Goal: Transaction & Acquisition: Purchase product/service

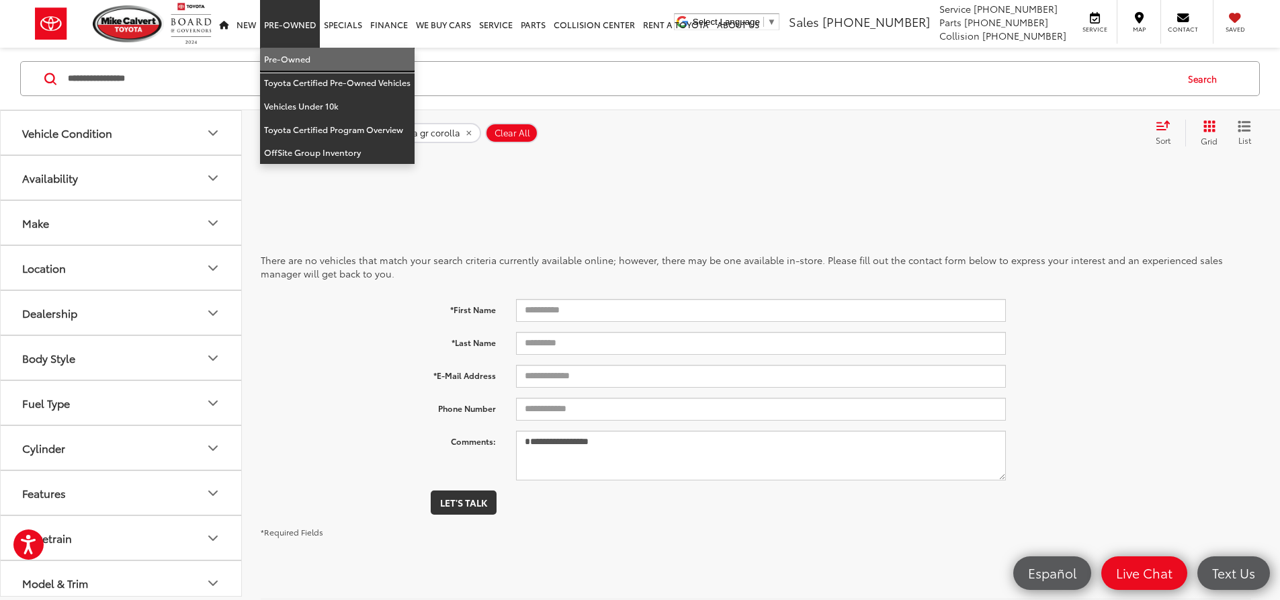
click at [333, 51] on link "Pre-Owned" at bounding box center [337, 60] width 155 height 24
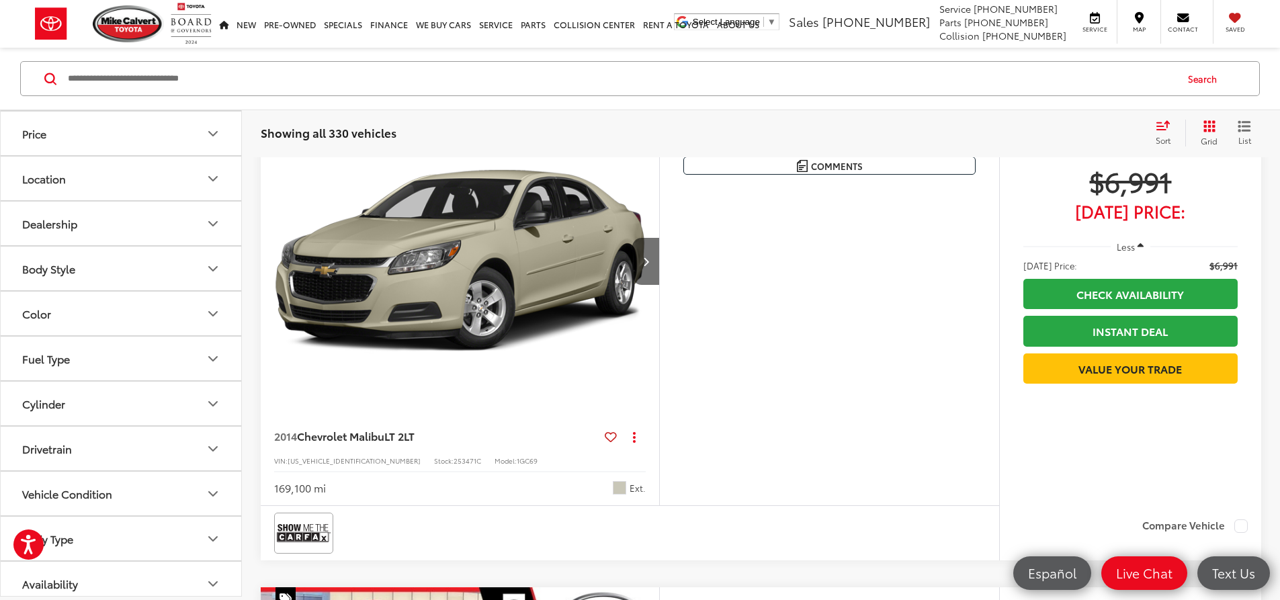
scroll to position [144, 0]
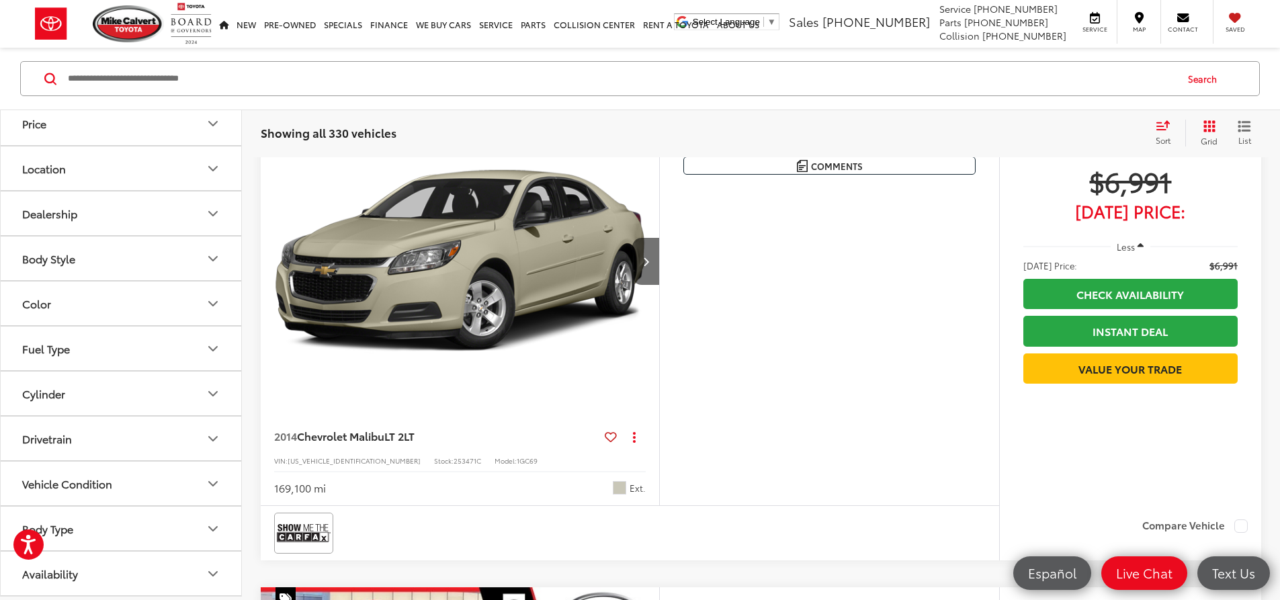
click at [148, 252] on button "Body Style" at bounding box center [122, 258] width 242 height 44
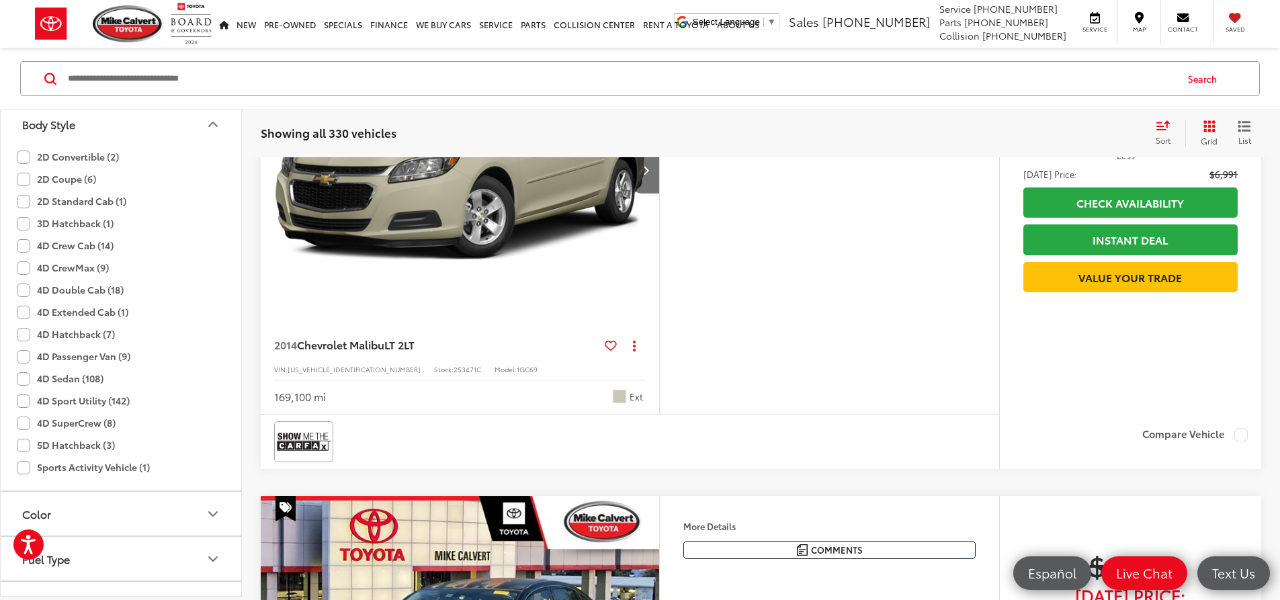
scroll to position [269, 0]
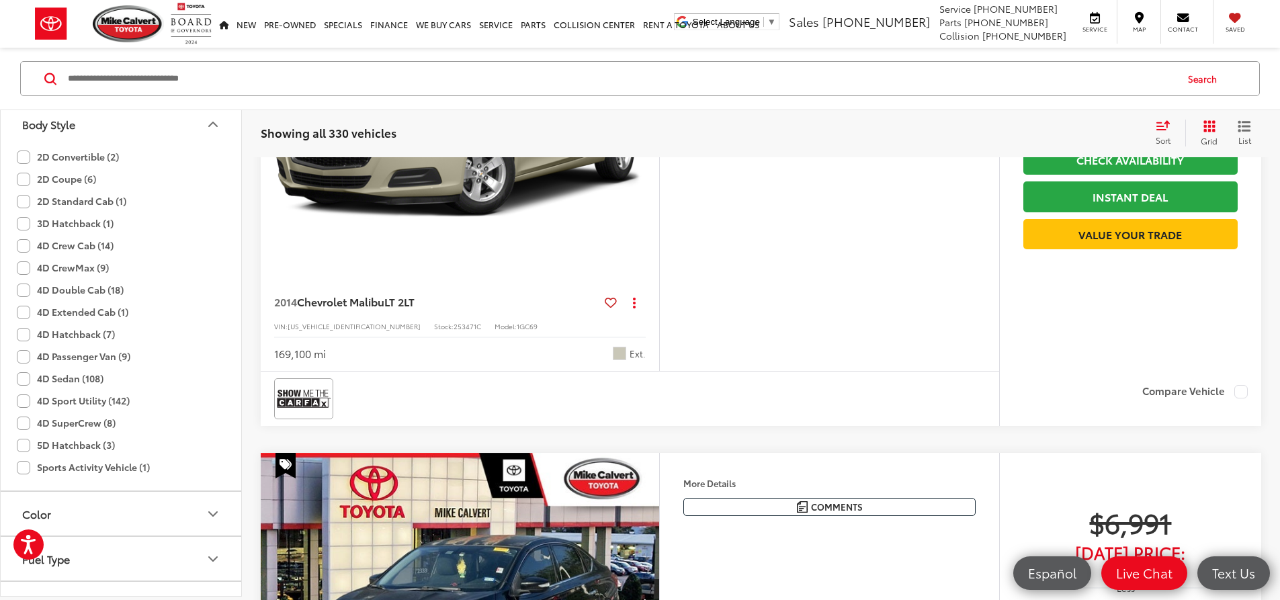
click at [13, 292] on div "2D Convertible (2) 2D Coupe (6) 2D Standard Cab (1) 3D Hatchback (1) 4D Crew Ca…" at bounding box center [121, 318] width 240 height 345
click at [19, 289] on label "4D Double Cab (18)" at bounding box center [70, 290] width 107 height 22
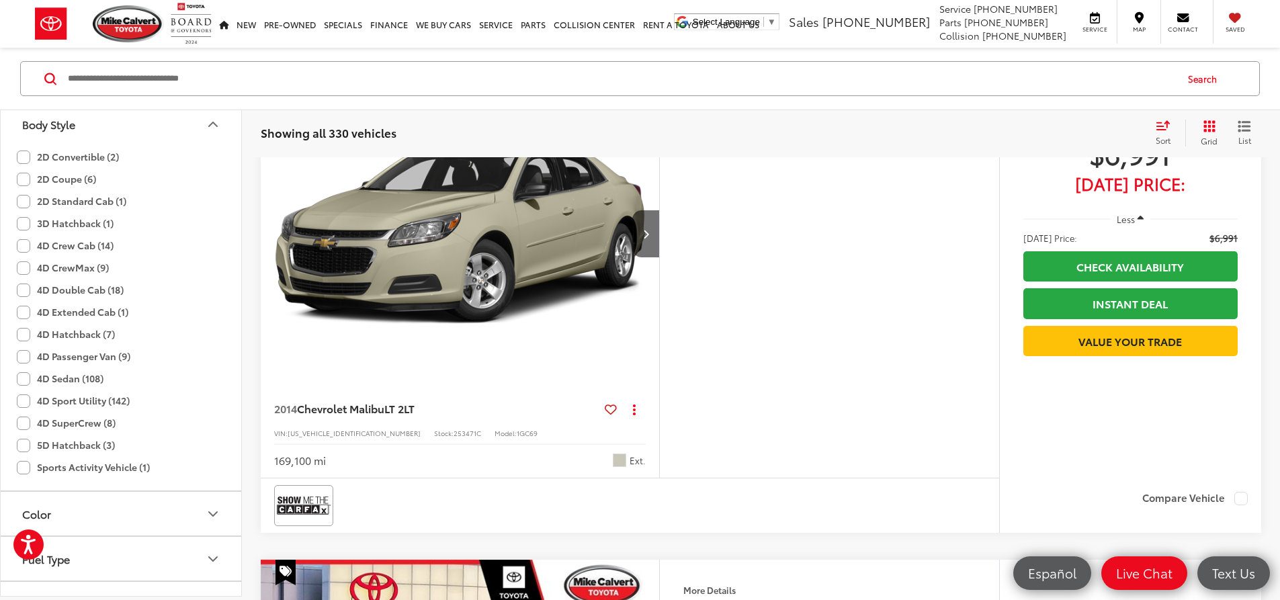
click at [25, 312] on label "4D Extended Cab (1)" at bounding box center [73, 312] width 112 height 22
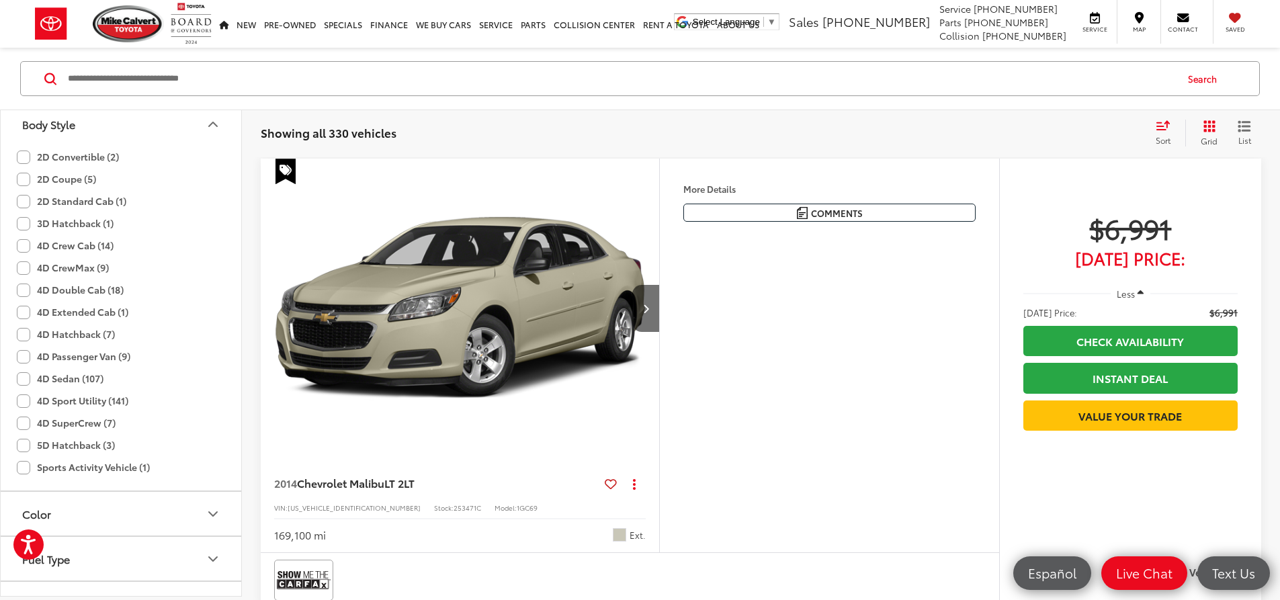
scroll to position [87, 0]
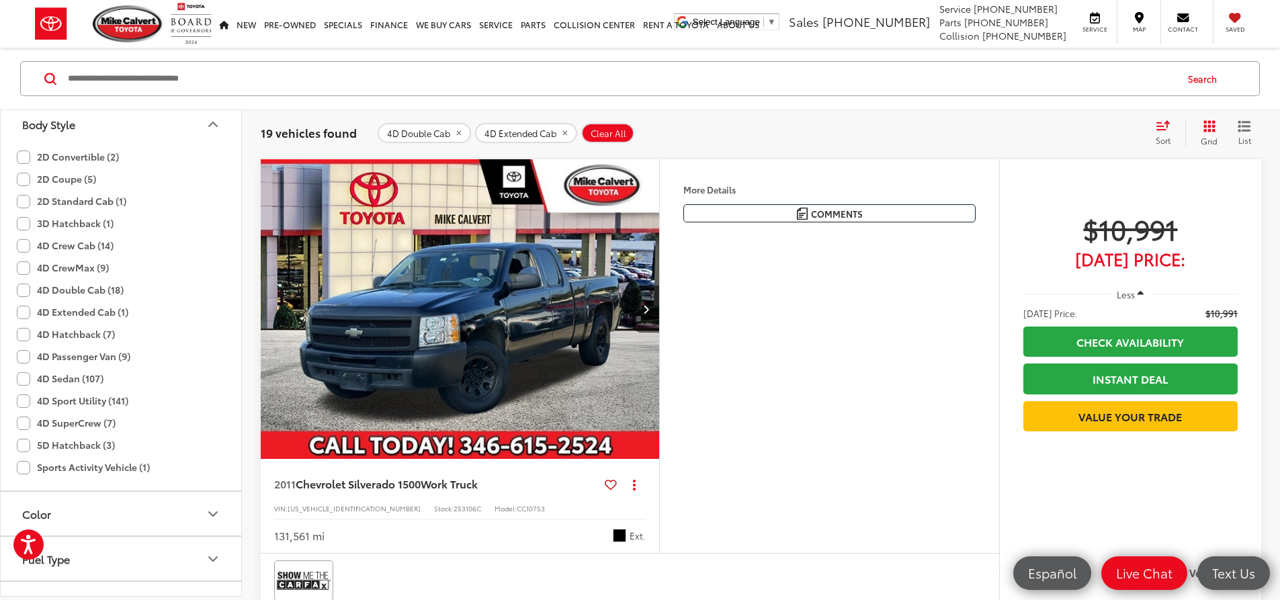
click at [22, 249] on label "4D Crew Cab (14)" at bounding box center [65, 245] width 97 height 22
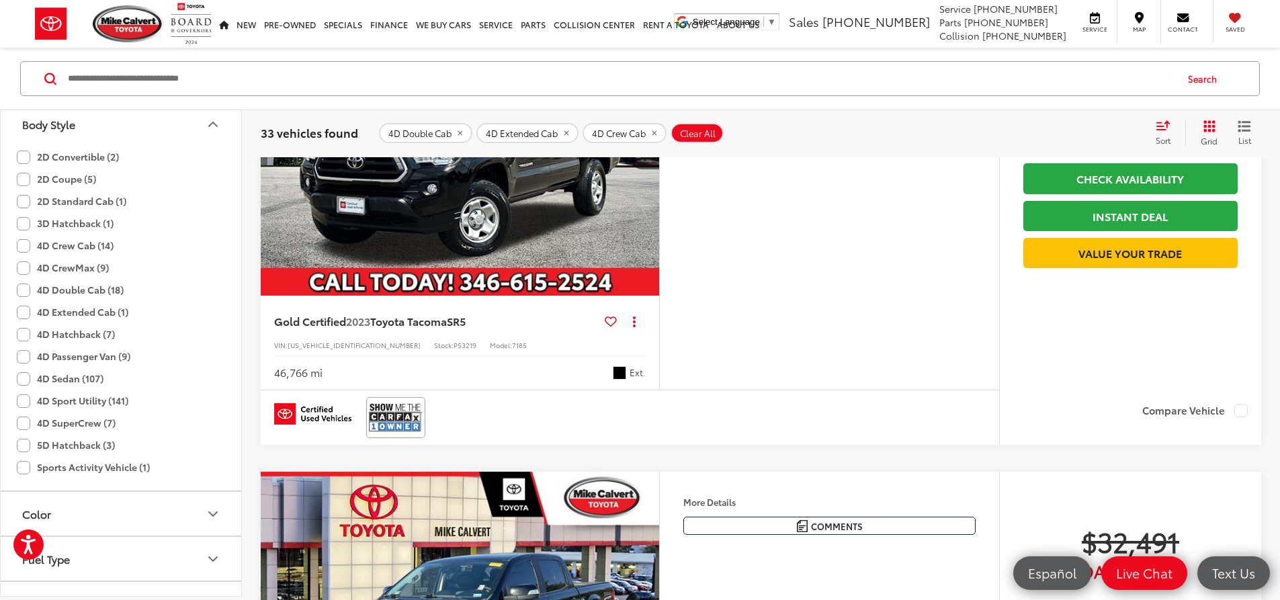
scroll to position [3983, 0]
